Goal: Communication & Community: Share content

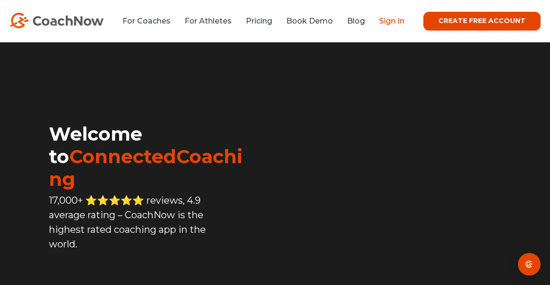
click at [396, 22] on link "Sign In" at bounding box center [391, 20] width 25 height 9
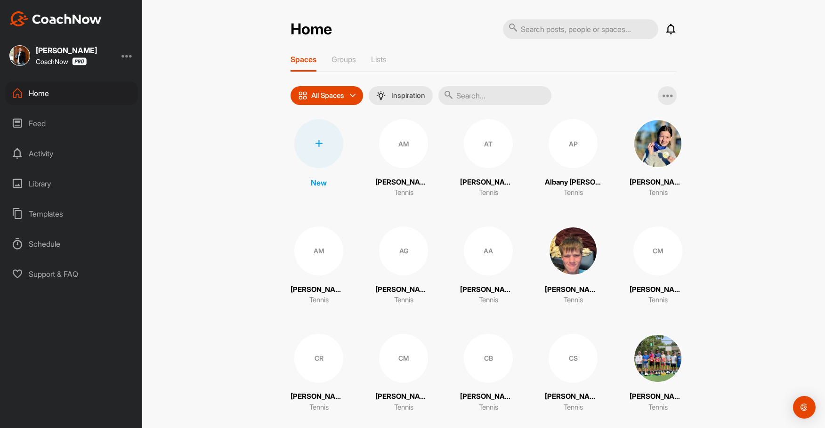
click at [479, 152] on div "AT" at bounding box center [488, 143] width 49 height 49
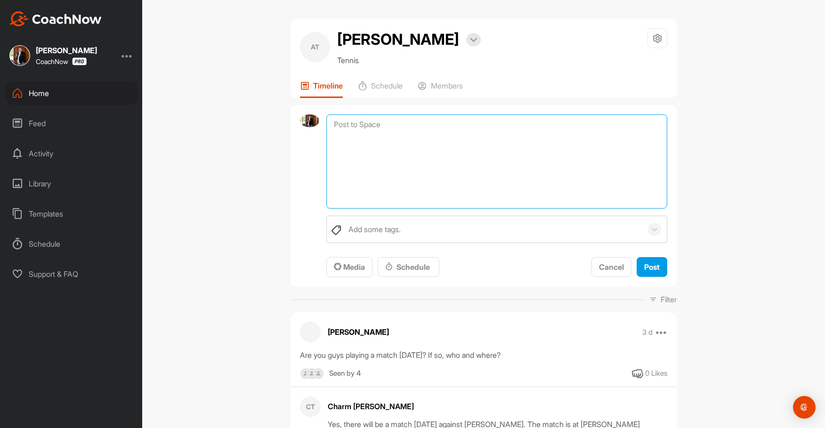
click at [438, 146] on textarea at bounding box center [496, 161] width 341 height 94
paste textarea "Aiden, come this morning. In your lesson, we're going to focus on this."
paste textarea "that struggle can forge greatness, and adversity can become advantage."
click at [349, 168] on textarea "Aiden, come this morning. In your lesson, we're going to focus on this. that st…" at bounding box center [496, 161] width 341 height 94
click at [526, 170] on textarea "Aiden, come this morning. In your lesson, we're going to focus on this. When yo…" at bounding box center [496, 161] width 341 height 94
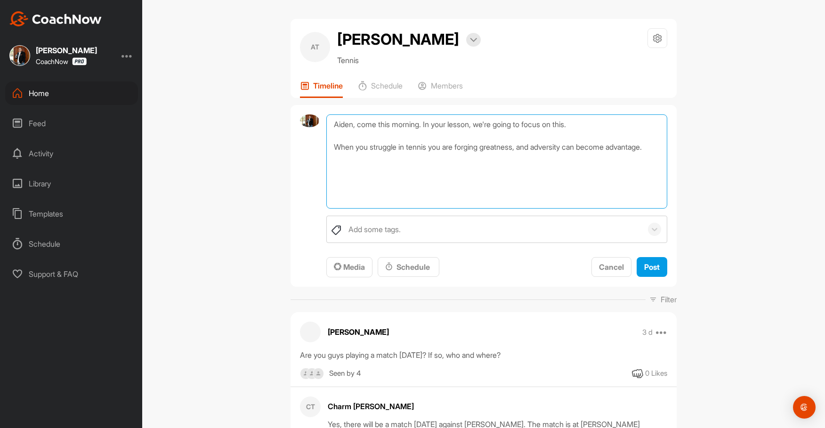
click at [530, 170] on textarea "Aiden, come this morning. In your lesson, we're going to focus on this. When yo…" at bounding box center [496, 161] width 341 height 94
click at [589, 181] on textarea "Aiden, come this morning. In your lesson, we're going to focus on this. When yo…" at bounding box center [496, 161] width 341 height 94
click at [428, 147] on textarea "Aiden, come this morning. In your lesson, we're going to focus on this. When yo…" at bounding box center [496, 161] width 341 height 94
click at [413, 149] on textarea "Aiden, In your lesson, we're going to focus on this. When you struggle in tenni…" at bounding box center [496, 161] width 341 height 94
click at [503, 146] on textarea "Aiden, In your lesson this morning we are we're going to focus on this. When yo…" at bounding box center [496, 161] width 341 height 94
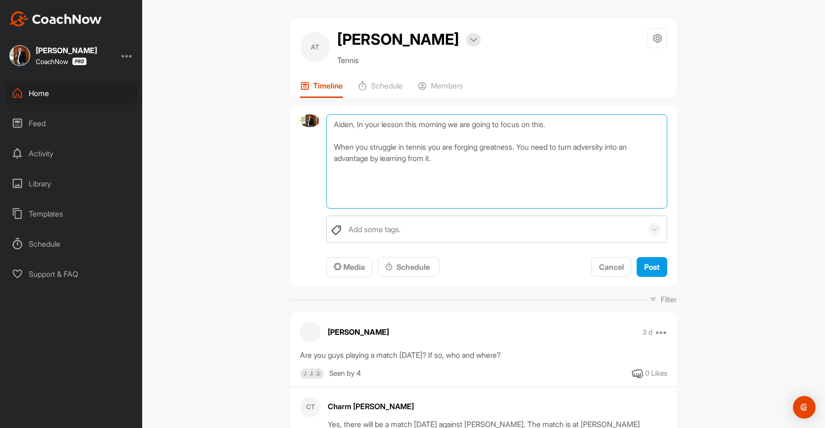
click at [372, 170] on textarea "Aiden, In your lesson this morning we are going to focus on this. When you stru…" at bounding box center [496, 161] width 341 height 94
click at [531, 165] on textarea "Aiden, In your lesson this morning we are going to focus on this. When you stru…" at bounding box center [496, 161] width 341 height 94
click at [536, 166] on textarea "Aiden, In your lesson this morning we are going to focus on this. When you stru…" at bounding box center [496, 161] width 341 height 94
click at [527, 172] on textarea "Aiden, In your lesson this morning we are going to focus on this. When you stru…" at bounding box center [496, 161] width 341 height 94
click at [567, 182] on textarea "Aiden, In your lesson this morning we are going to focus on this. When you stru…" at bounding box center [496, 161] width 341 height 94
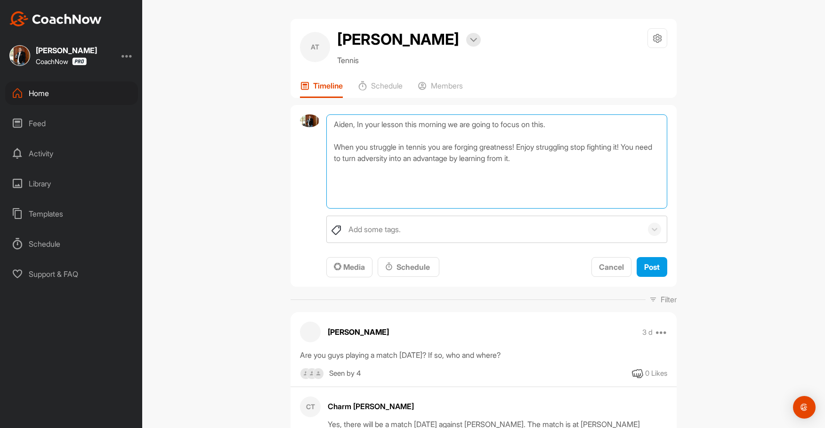
click at [527, 172] on textarea "Aiden, In your lesson this morning we are going to focus on this. When you stru…" at bounding box center [496, 161] width 341 height 94
click at [365, 181] on textarea "Aiden, In your lesson this morning we are going to focus on this. When you stru…" at bounding box center [496, 161] width 341 height 94
click at [510, 182] on textarea "Aiden, In your lesson this morning we are going to focus on this. When you stru…" at bounding box center [496, 161] width 341 height 94
type textarea "Aiden, In your lesson this morning we are going to focus on this. When you stru…"
